Goal: Task Accomplishment & Management: Manage account settings

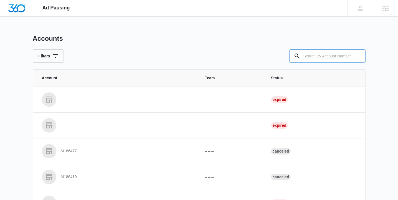
click at [315, 54] on input "text" at bounding box center [328, 55] width 76 height 13
paste input "M324180"
type input "M324180"
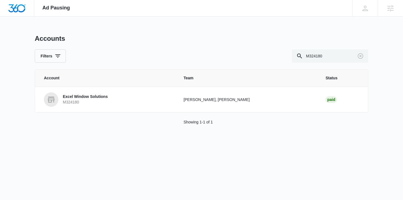
click at [81, 102] on p "M324180" at bounding box center [85, 103] width 45 height 6
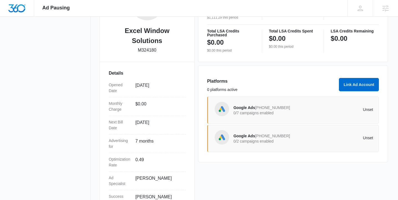
scroll to position [120, 0]
click at [247, 109] on span "Google Ads" at bounding box center [245, 107] width 22 height 4
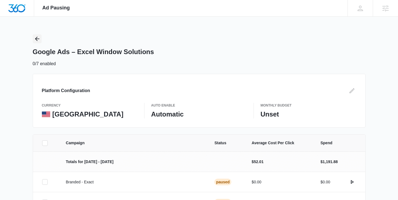
click at [35, 38] on icon "Back" at bounding box center [37, 39] width 7 height 7
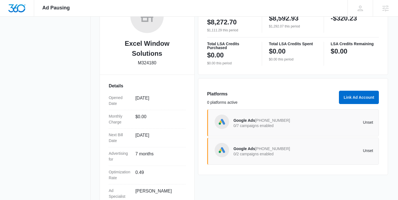
scroll to position [93, 0]
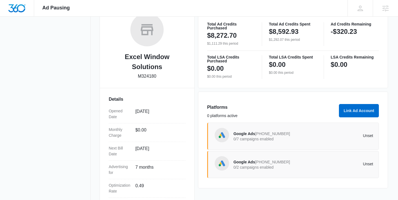
click at [254, 137] on p "0/7 campaigns enabled" at bounding box center [269, 139] width 70 height 4
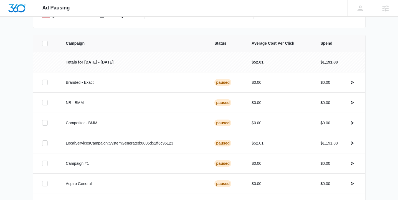
scroll to position [1, 0]
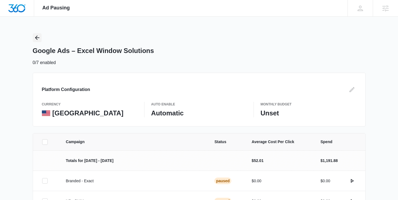
click at [39, 37] on icon "Back" at bounding box center [37, 37] width 7 height 7
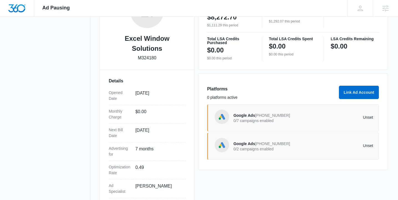
scroll to position [112, 0]
click at [260, 144] on span "291-433-6837" at bounding box center [272, 143] width 35 height 4
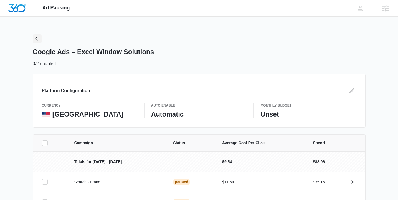
click at [37, 40] on icon "Back" at bounding box center [37, 39] width 7 height 7
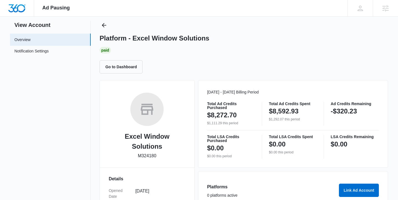
scroll to position [65, 0]
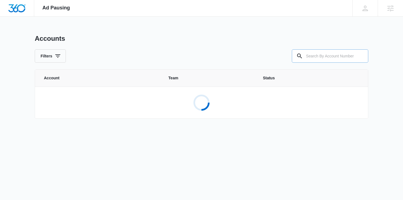
click at [320, 57] on input "text" at bounding box center [329, 55] width 76 height 13
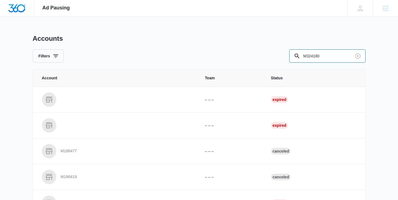
type input "M324180"
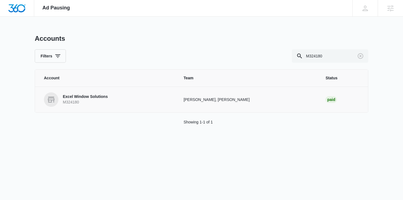
click at [97, 100] on p "M324180" at bounding box center [85, 103] width 45 height 6
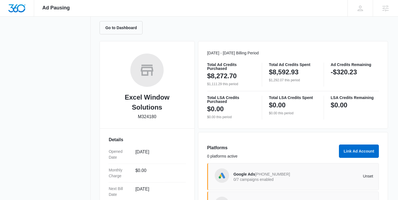
scroll to position [123, 0]
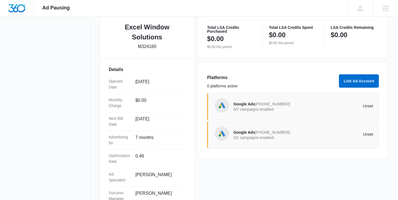
click at [259, 134] on span "291-433-6837" at bounding box center [272, 132] width 35 height 4
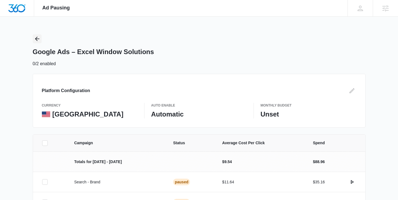
click at [38, 39] on icon "Back" at bounding box center [37, 39] width 7 height 7
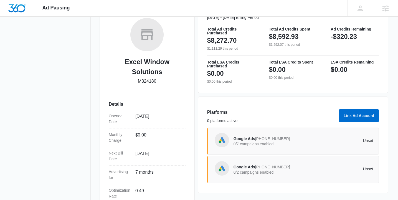
scroll to position [140, 0]
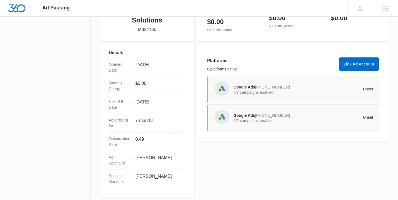
click at [261, 91] on p "0/7 campaigns enabled" at bounding box center [269, 92] width 70 height 4
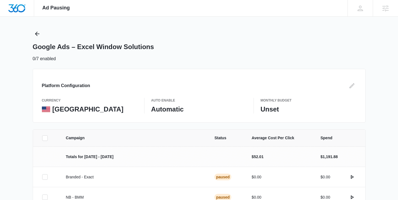
scroll to position [11, 0]
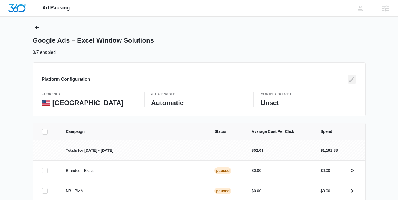
click at [355, 78] on icon "Edit" at bounding box center [352, 79] width 7 height 7
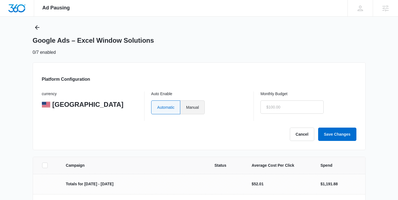
click at [197, 102] on label "Manual" at bounding box center [192, 107] width 24 height 14
click at [186, 107] on input "Manual" at bounding box center [186, 107] width 0 height 0
radio input "true"
click at [289, 110] on input "text" at bounding box center [292, 106] width 63 height 13
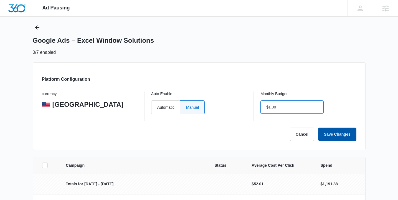
type input "$1.00"
click at [326, 130] on button "Save Changes" at bounding box center [337, 134] width 38 height 13
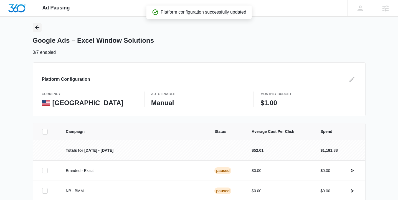
click at [33, 24] on div "Google Ads – Excel Window Solutions 0/7 enabled" at bounding box center [199, 39] width 333 height 33
click at [36, 27] on icon "Back" at bounding box center [37, 27] width 4 height 4
